Goal: Information Seeking & Learning: Get advice/opinions

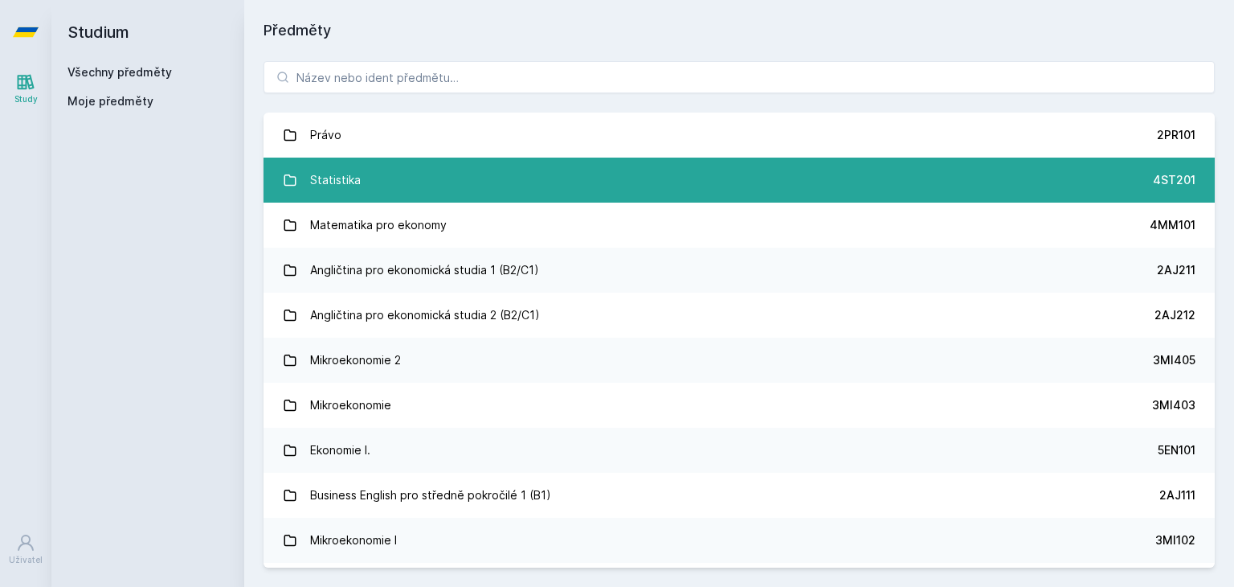
click at [358, 170] on link "Statistika 4ST201" at bounding box center [739, 179] width 951 height 45
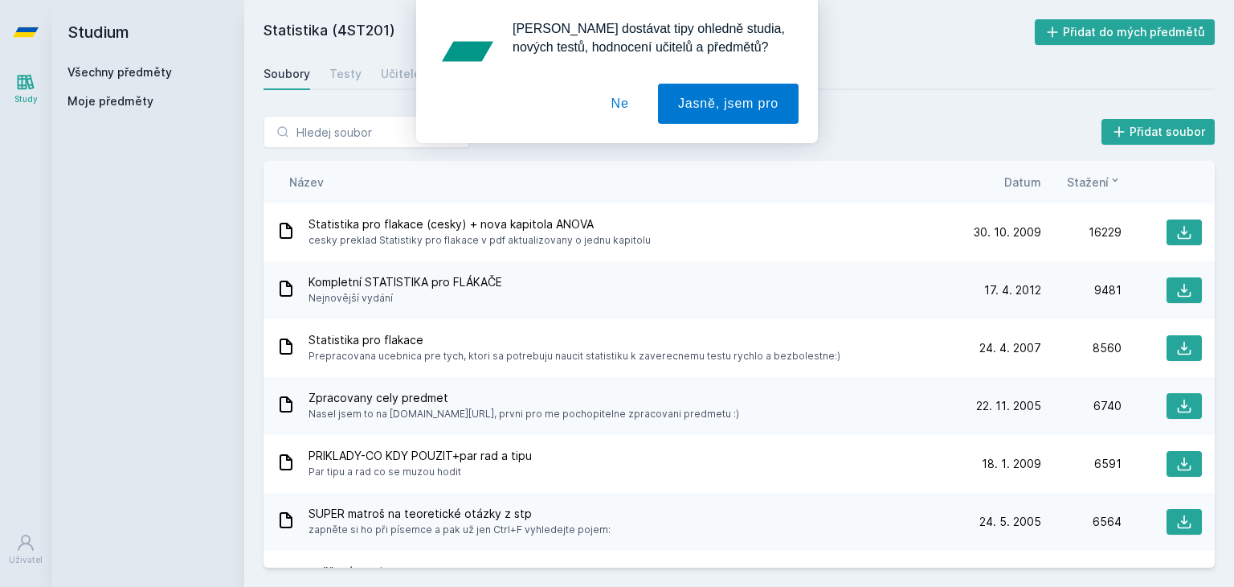
click at [626, 107] on button "Ne" at bounding box center [620, 104] width 58 height 40
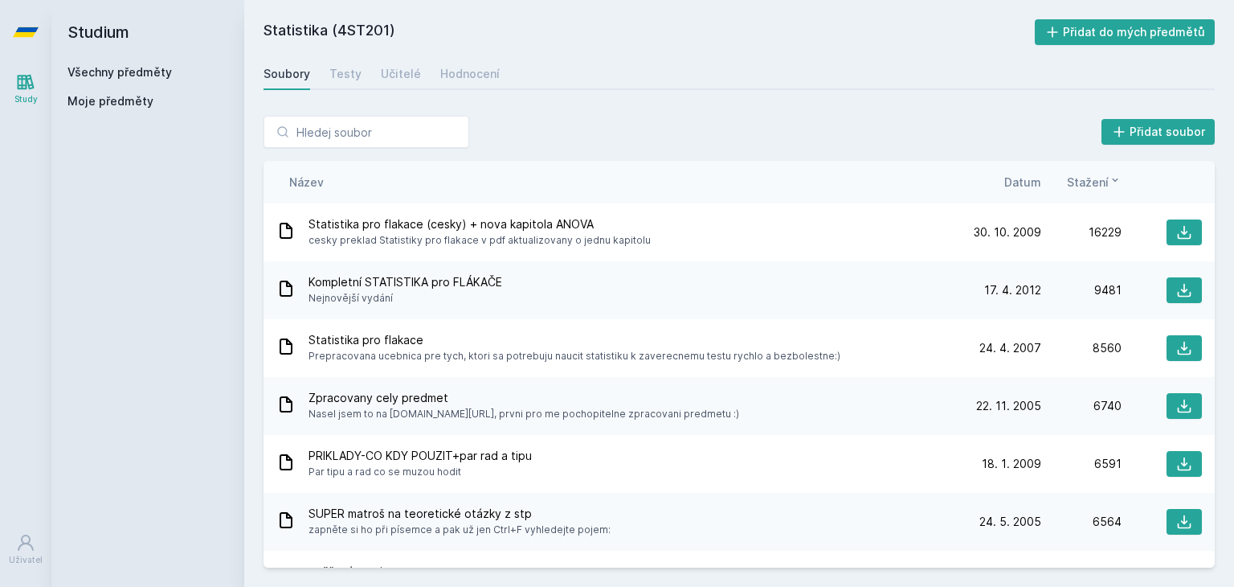
click at [1038, 181] on span "Datum" at bounding box center [1022, 182] width 37 height 17
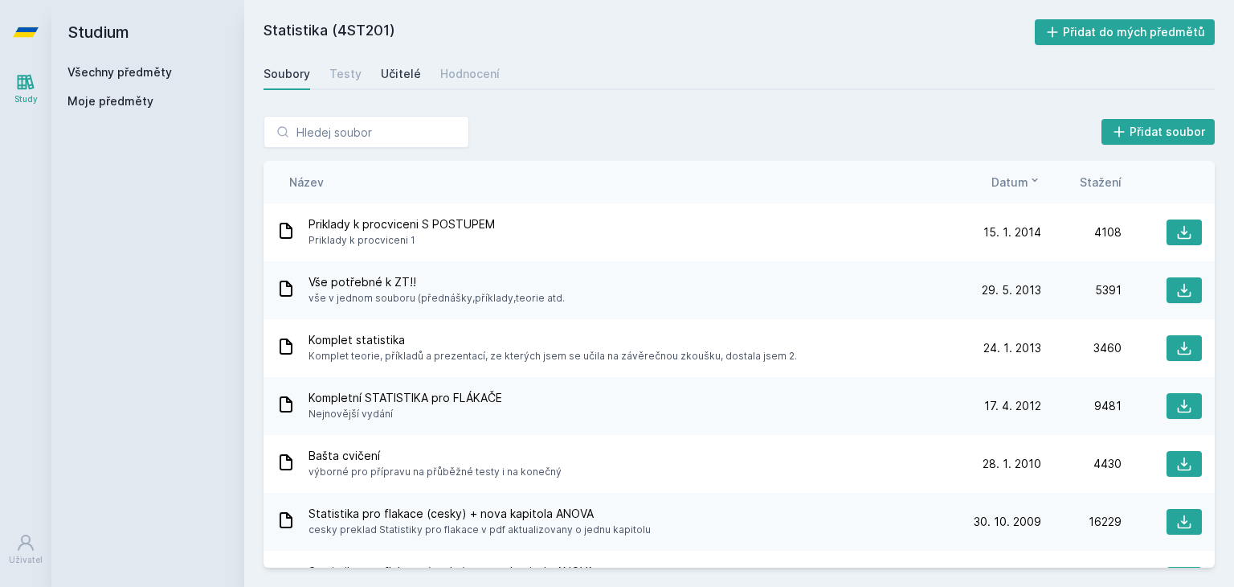
click at [403, 76] on div "Učitelé" at bounding box center [401, 74] width 40 height 16
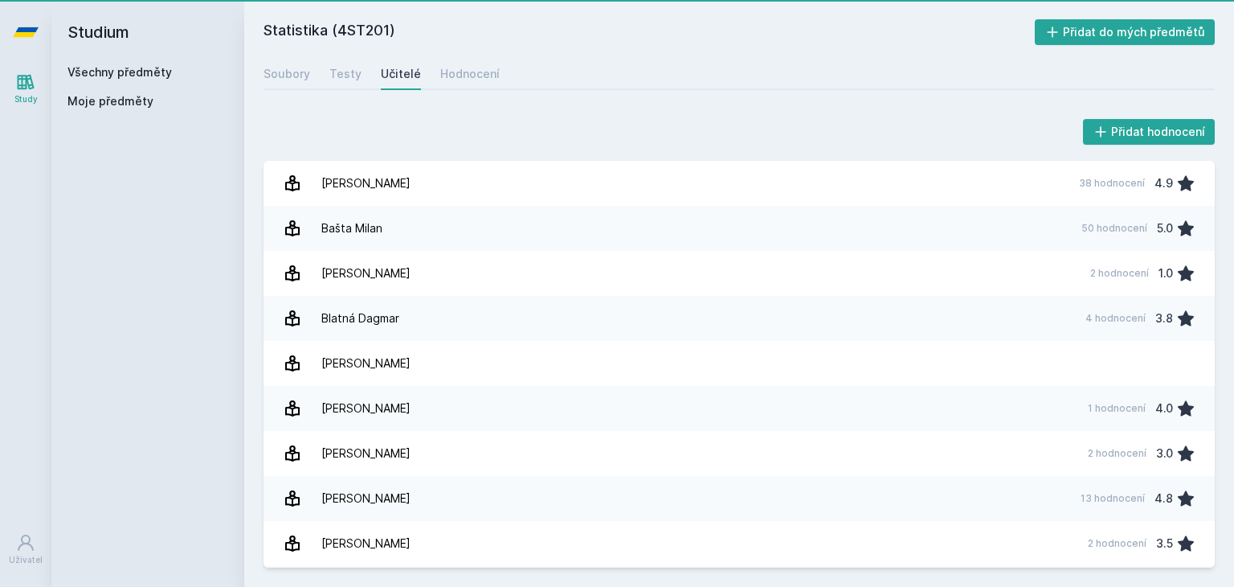
click at [403, 76] on div "Učitelé" at bounding box center [401, 74] width 40 height 16
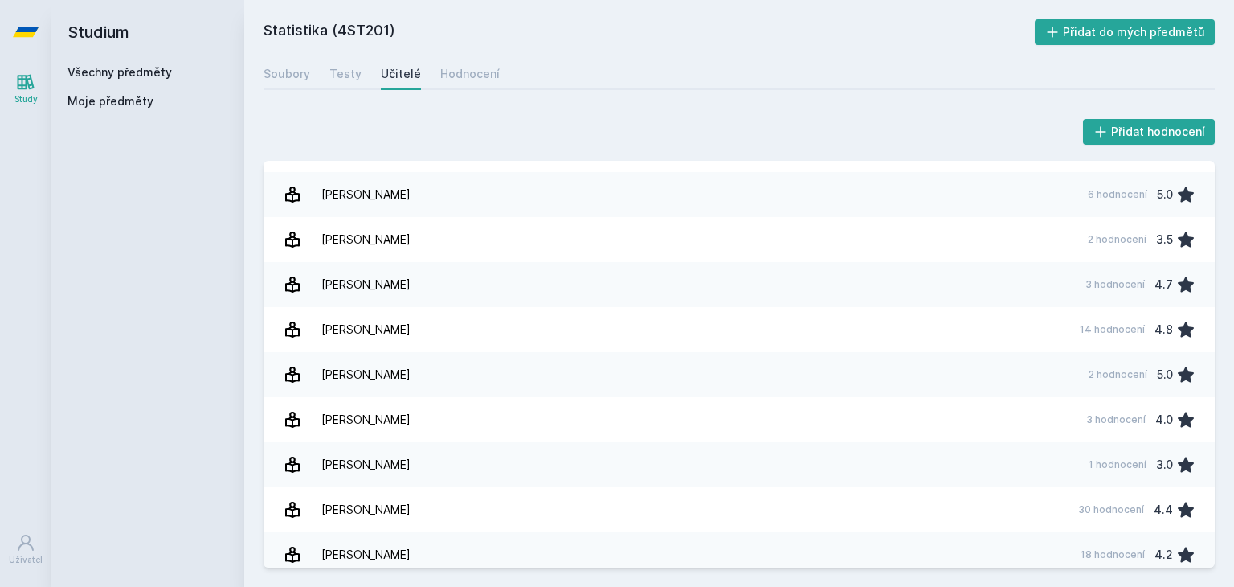
scroll to position [934, 0]
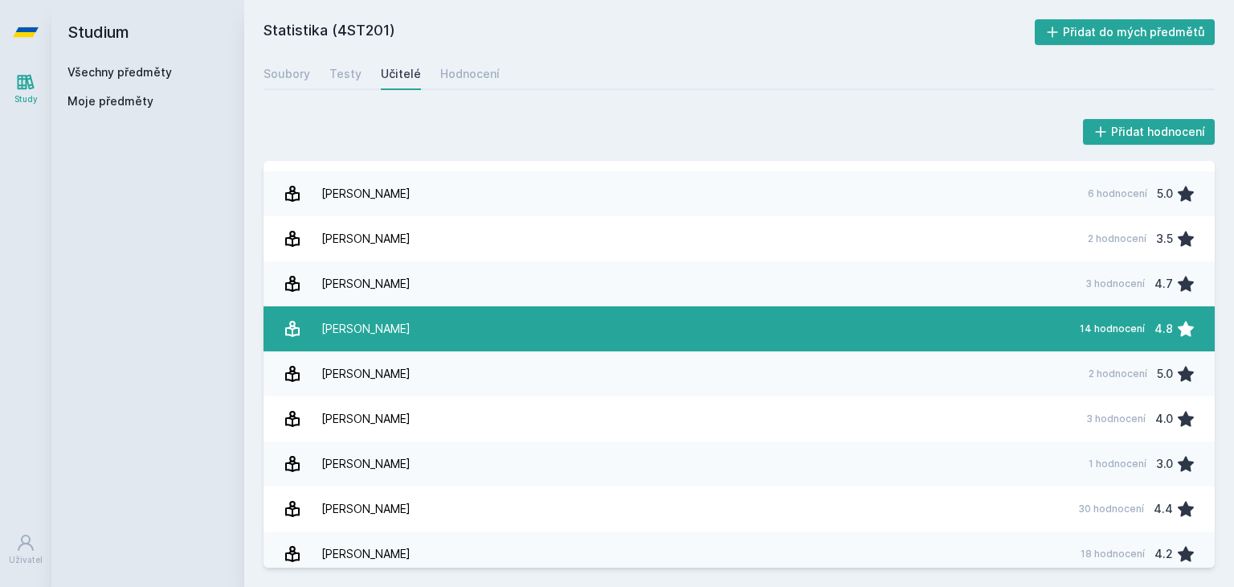
click at [439, 335] on link "[PERSON_NAME] 14 hodnocení 4.8" at bounding box center [739, 328] width 951 height 45
